Goal: Task Accomplishment & Management: Use online tool/utility

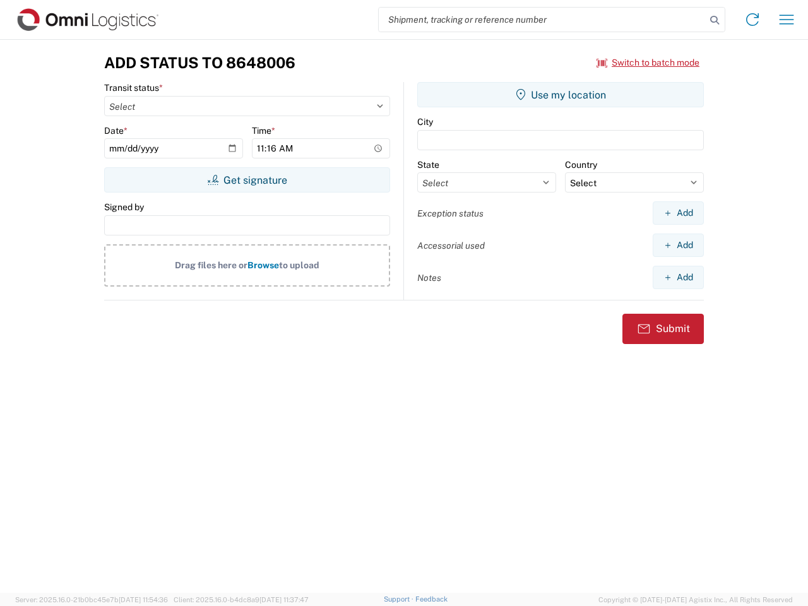
click at [542, 20] on input "search" at bounding box center [542, 20] width 327 height 24
click at [715, 20] on icon at bounding box center [715, 20] width 18 height 18
click at [753, 20] on icon at bounding box center [752, 19] width 20 height 20
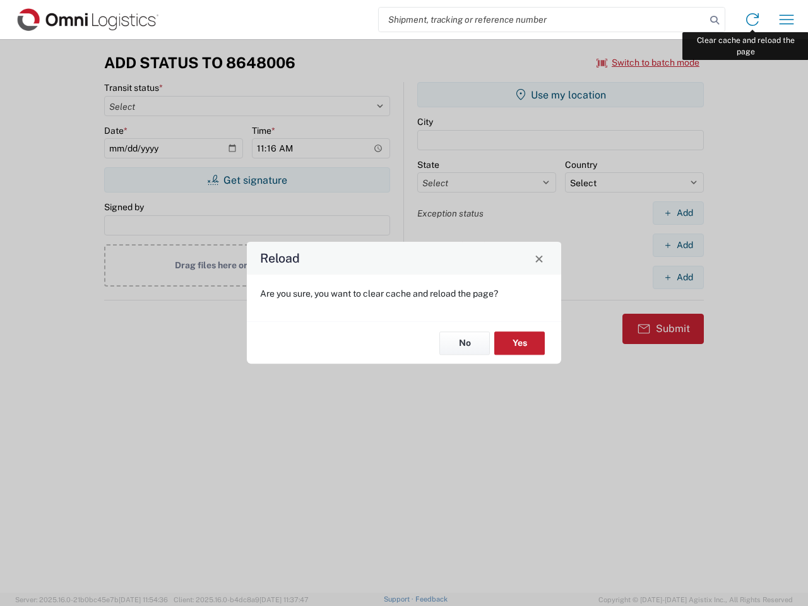
click at [787, 20] on div "Reload Are you sure, you want to clear cache and reload the page? No Yes" at bounding box center [404, 303] width 808 height 606
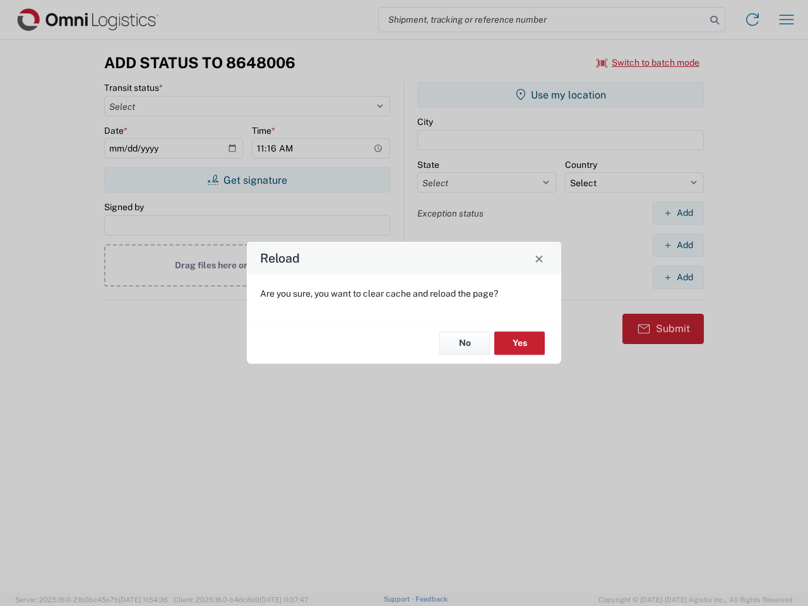
click at [648, 63] on div "Reload Are you sure, you want to clear cache and reload the page? No Yes" at bounding box center [404, 303] width 808 height 606
click at [247, 180] on div "Reload Are you sure, you want to clear cache and reload the page? No Yes" at bounding box center [404, 303] width 808 height 606
click at [561, 95] on div "Reload Are you sure, you want to clear cache and reload the page? No Yes" at bounding box center [404, 303] width 808 height 606
click at [678, 213] on div "Reload Are you sure, you want to clear cache and reload the page? No Yes" at bounding box center [404, 303] width 808 height 606
click at [678, 245] on div "Reload Are you sure, you want to clear cache and reload the page? No Yes" at bounding box center [404, 303] width 808 height 606
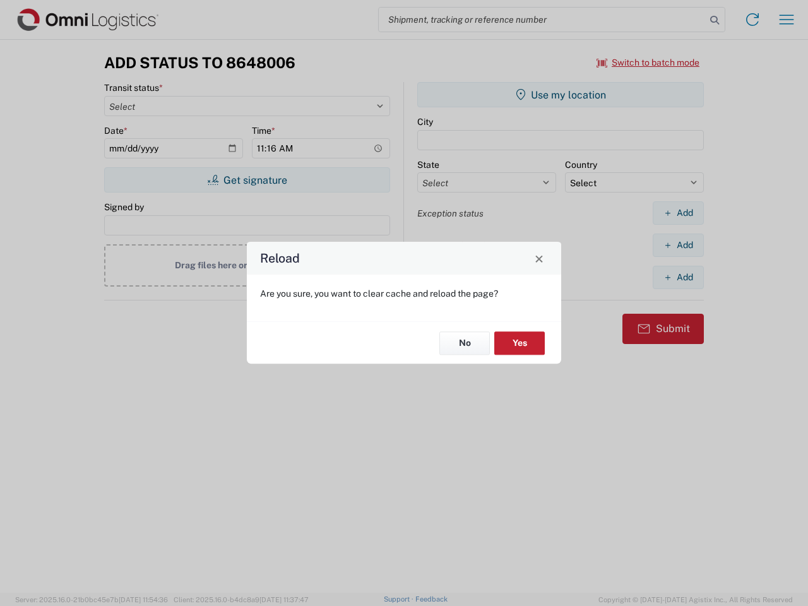
click at [678, 277] on div "Reload Are you sure, you want to clear cache and reload the page? No Yes" at bounding box center [404, 303] width 808 height 606
